Goal: Task Accomplishment & Management: Use online tool/utility

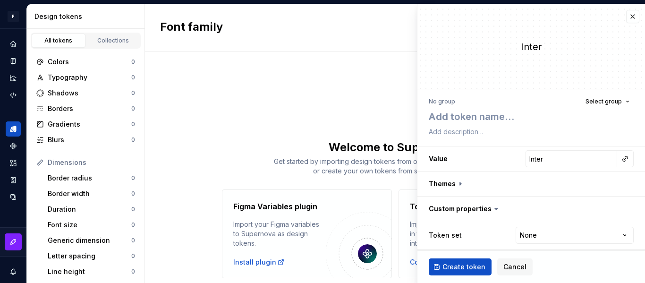
scroll to position [5, 0]
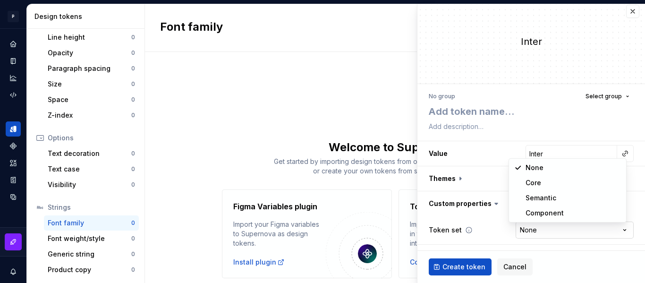
click at [540, 230] on html "P Eternal Cross H Design system data Design tokens All tokens Collections Color…" at bounding box center [322, 141] width 645 height 283
click at [466, 229] on icon at bounding box center [469, 230] width 6 height 6
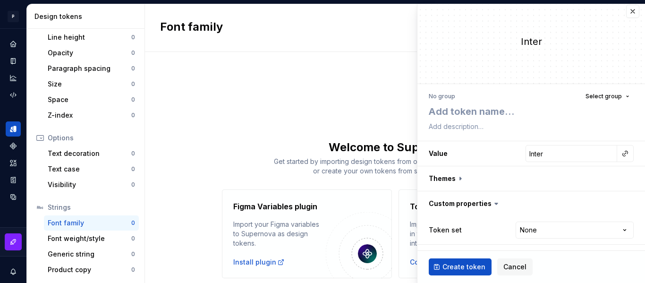
click at [493, 205] on icon at bounding box center [495, 203] width 9 height 9
click at [494, 202] on icon at bounding box center [495, 203] width 9 height 9
click at [480, 203] on button "button" at bounding box center [530, 203] width 227 height 25
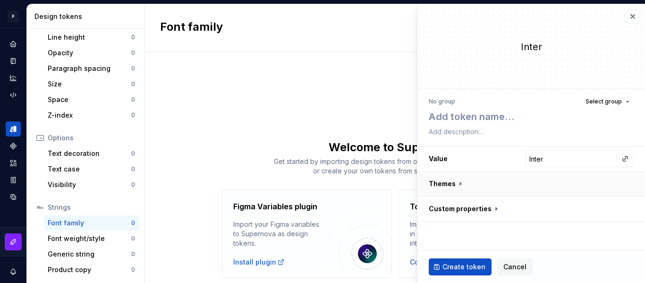
click at [450, 183] on button "button" at bounding box center [530, 183] width 227 height 25
click at [475, 204] on div "Dark" at bounding box center [476, 207] width 94 height 9
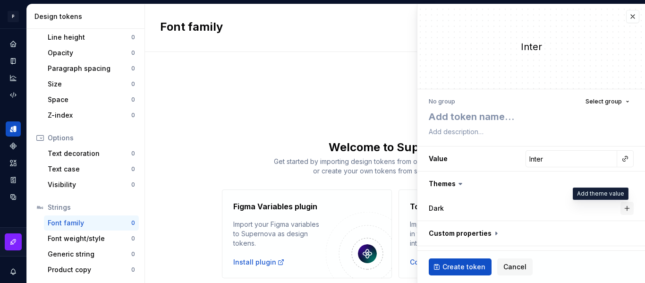
click at [620, 207] on button "button" at bounding box center [626, 208] width 13 height 13
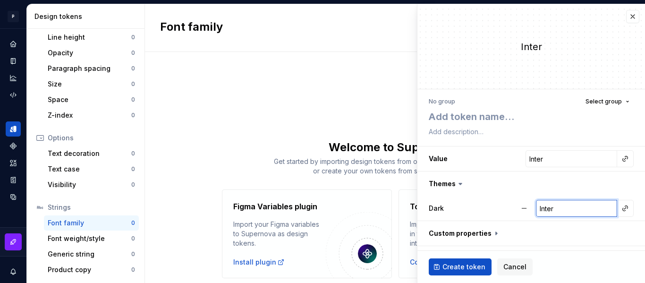
click at [569, 212] on input "Inter" at bounding box center [576, 208] width 81 height 17
click at [517, 211] on button "button" at bounding box center [523, 208] width 17 height 17
click at [447, 236] on button "button" at bounding box center [530, 233] width 227 height 25
type textarea "*"
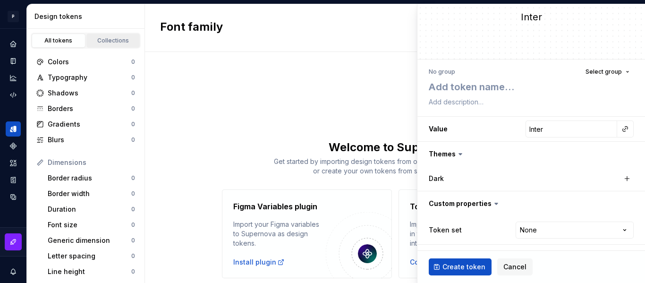
click at [96, 41] on div "Collections" at bounding box center [113, 41] width 47 height 8
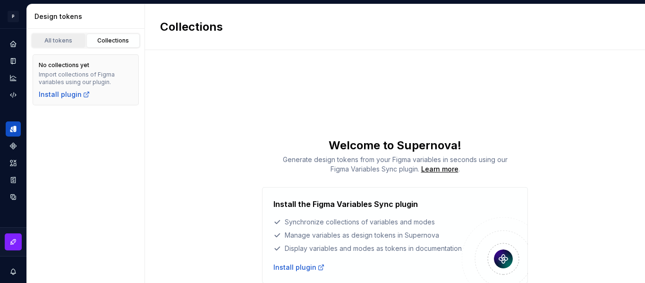
click at [68, 45] on link "All tokens" at bounding box center [59, 41] width 54 height 14
